Goal: Task Accomplishment & Management: Complete application form

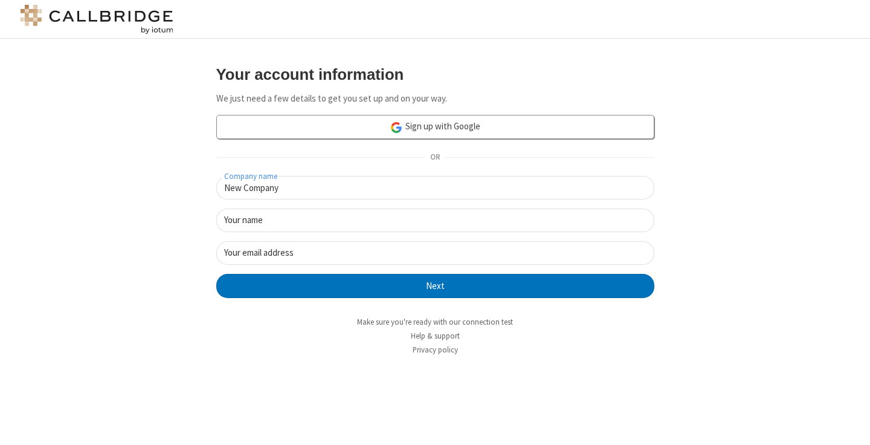
type input "New Company"
type input "New User"
type input "[EMAIL_ADDRESS]"
click button "Next" at bounding box center [435, 286] width 438 height 24
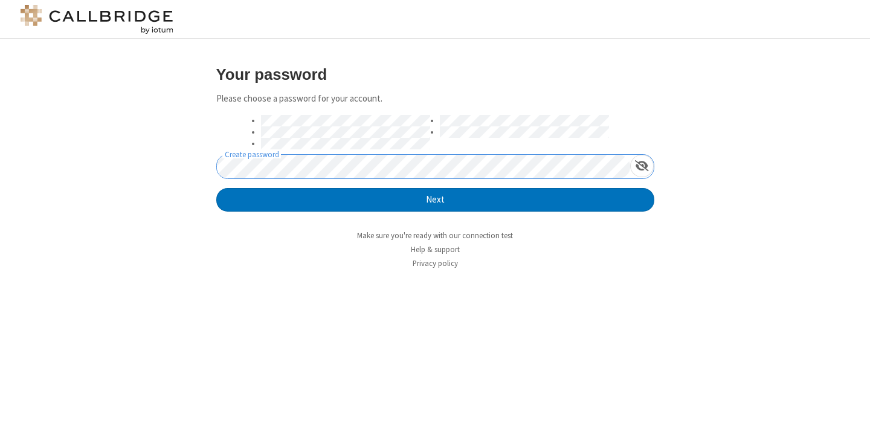
click button "Next" at bounding box center [435, 200] width 438 height 24
